Goal: Find specific page/section: Find specific page/section

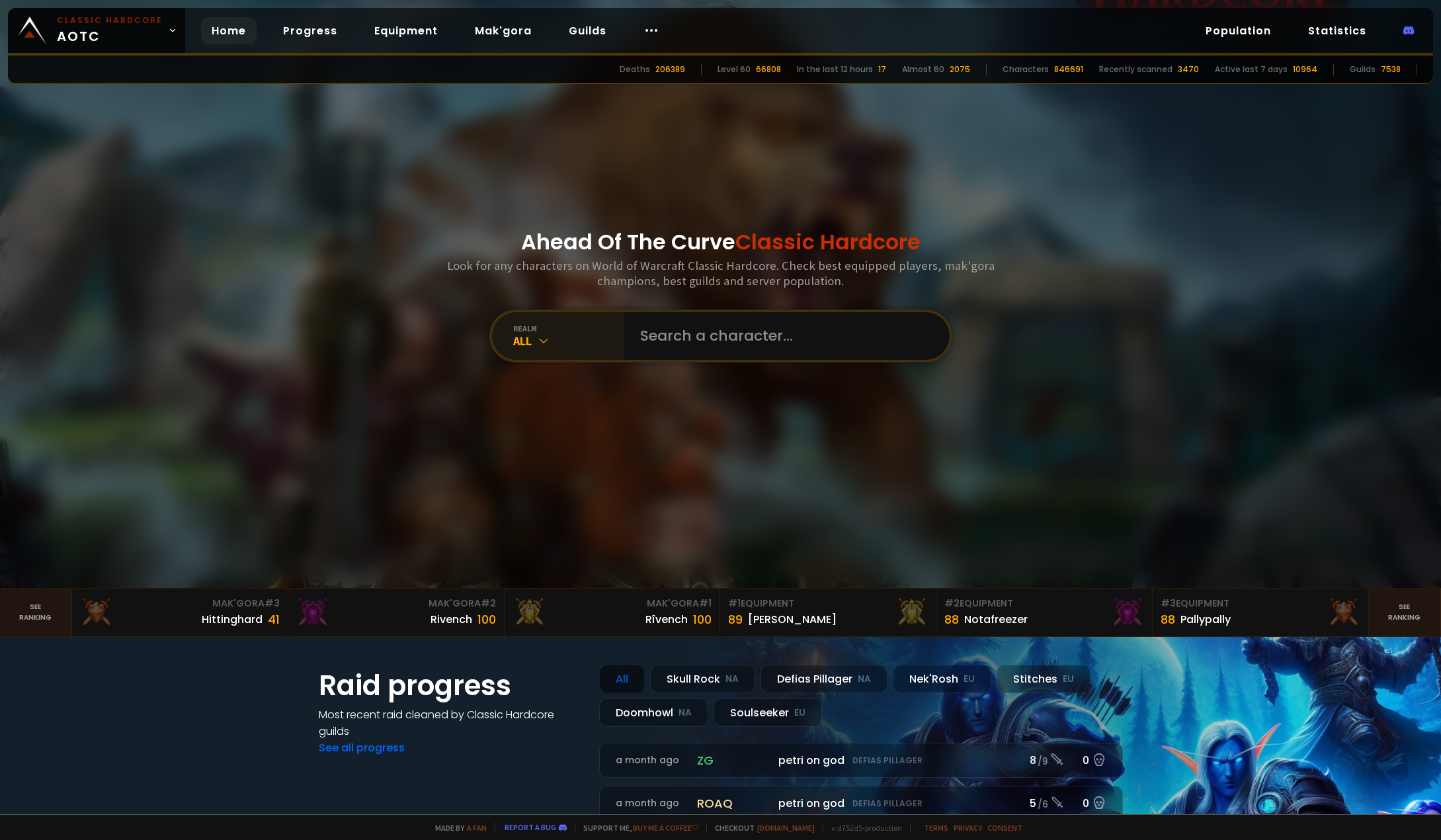
click at [556, 329] on div "realm" at bounding box center [568, 328] width 111 height 10
click at [357, 260] on div "Ahead Of The Curve Classic Hardcore Look for any characters on World of Warcraf…" at bounding box center [721, 294] width 797 height 588
click at [624, 31] on div "Home Progress Equipment Mak'gora Guilds" at bounding box center [435, 31] width 501 height 43
click at [645, 31] on icon at bounding box center [651, 30] width 16 height 16
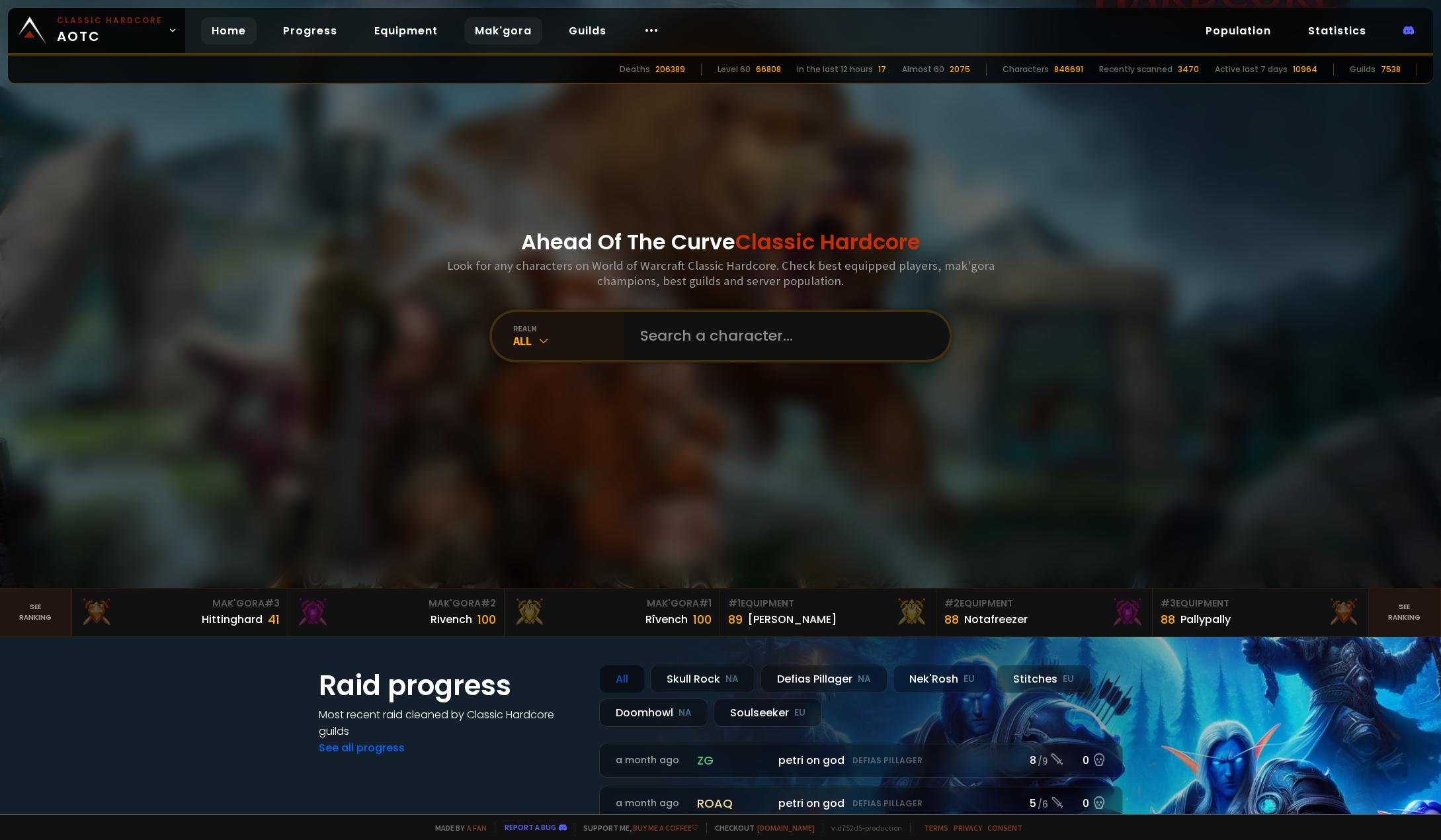
click at [482, 34] on link "Mak'gora" at bounding box center [503, 31] width 78 height 27
